Goal: Task Accomplishment & Management: Use online tool/utility

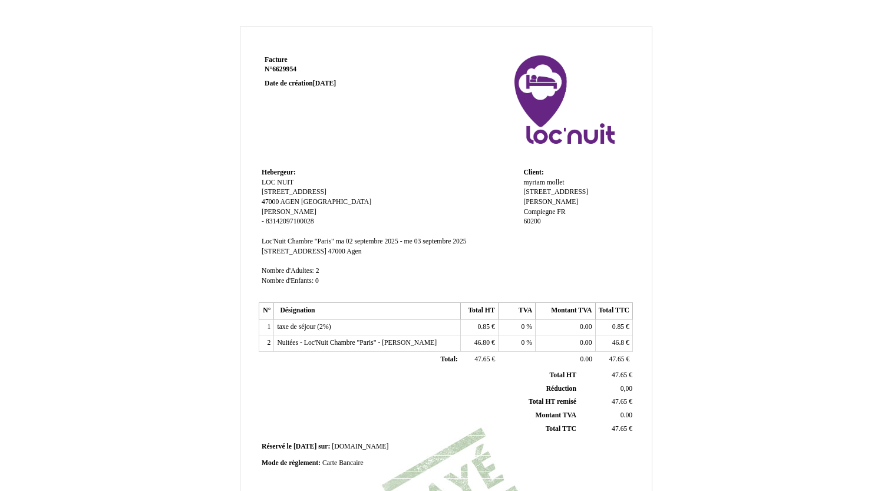
click at [563, 183] on span "mollet" at bounding box center [556, 183] width 18 height 8
click at [532, 197] on input "mollet & Deswartvaeger Margaux" at bounding box center [591, 193] width 136 height 12
type input "Mollet & Deswartvaeger Margaux"
click at [541, 263] on td "Client: Client: [PERSON_NAME] 2 square du Dr [PERSON_NAME] 2 square du Dr [PERS…" at bounding box center [576, 232] width 112 height 134
click at [535, 183] on span "myriam" at bounding box center [533, 183] width 21 height 8
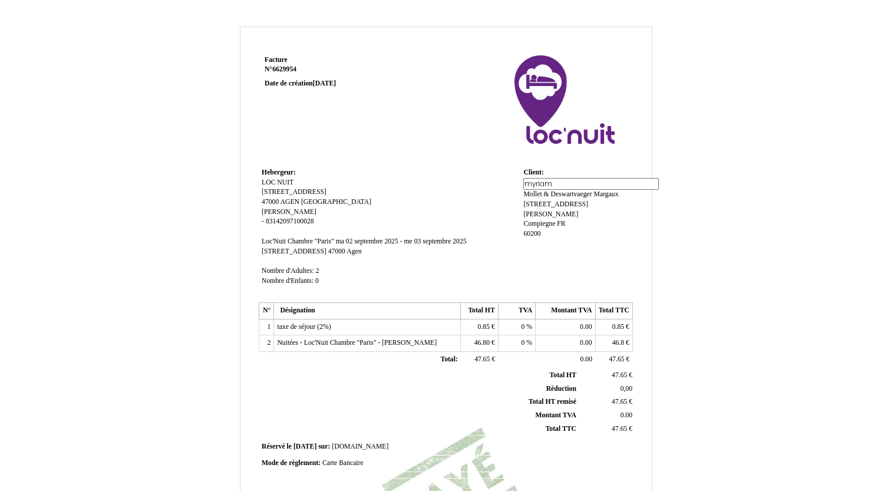
click at [531, 185] on input "myriam" at bounding box center [591, 184] width 136 height 12
type input "Myriam"
click at [544, 248] on td "Client: Client: [PERSON_NAME] & Deswartvaeger [PERSON_NAME] & Deswartvaeger Mar…" at bounding box center [576, 232] width 112 height 134
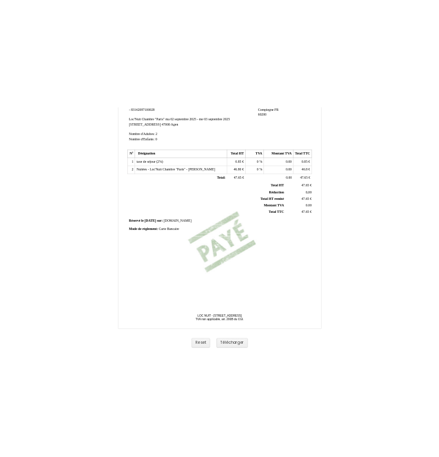
scroll to position [221, 0]
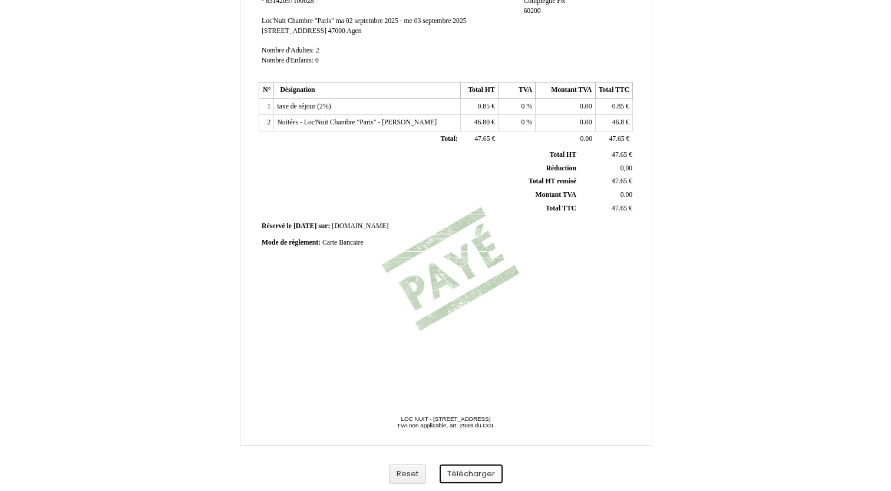
click at [468, 475] on button "Télécharger" at bounding box center [471, 473] width 63 height 19
